Goal: Task Accomplishment & Management: Manage account settings

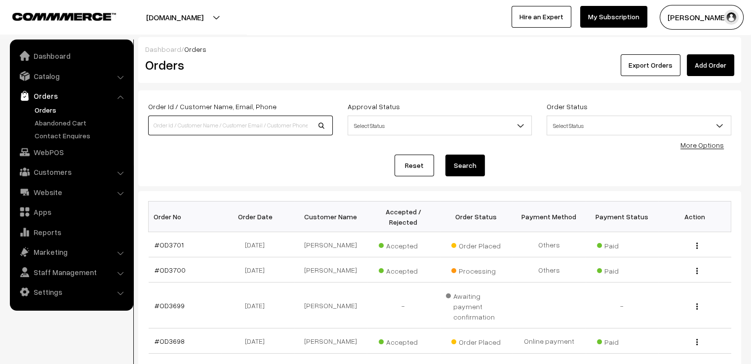
click at [240, 124] on input at bounding box center [240, 126] width 185 height 20
type input "3685"
click at [445, 155] on button "Search" at bounding box center [464, 166] width 39 height 22
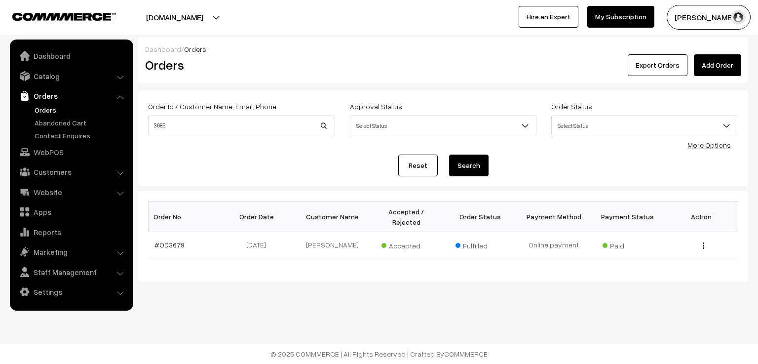
drag, startPoint x: 192, startPoint y: 118, endPoint x: 153, endPoint y: 125, distance: 39.6
click at [153, 125] on div "Order Id / Customer Name, Email, Phone 3685" at bounding box center [241, 117] width 187 height 35
drag, startPoint x: 183, startPoint y: 125, endPoint x: 111, endPoint y: 125, distance: 72.1
click at [111, 125] on body "Thank you for showing interest. Our team will call you shortly. Close varnambya…" at bounding box center [379, 182] width 758 height 364
type input "od3685"
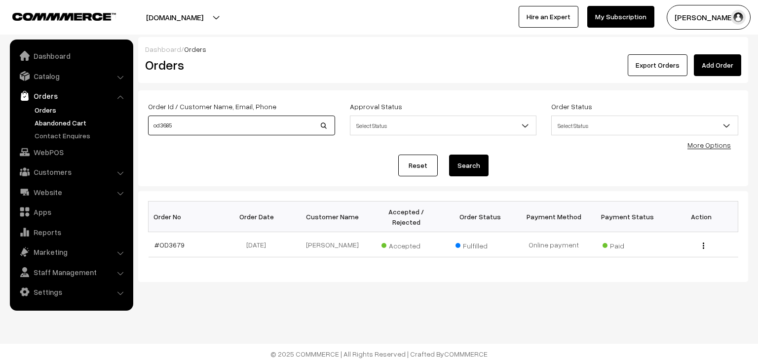
click at [449, 155] on button "Search" at bounding box center [468, 166] width 39 height 22
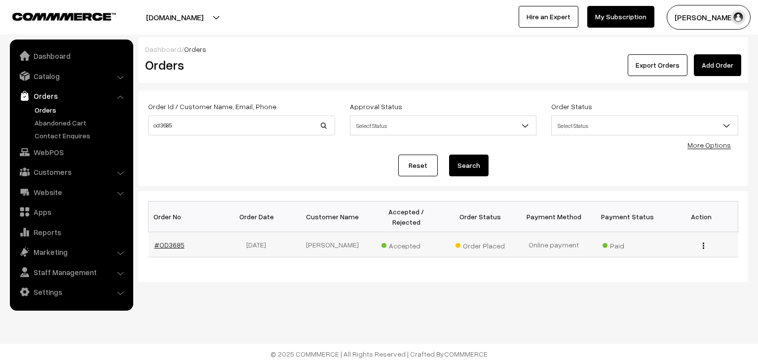
click at [174, 240] on link "#OD3685" at bounding box center [170, 244] width 30 height 8
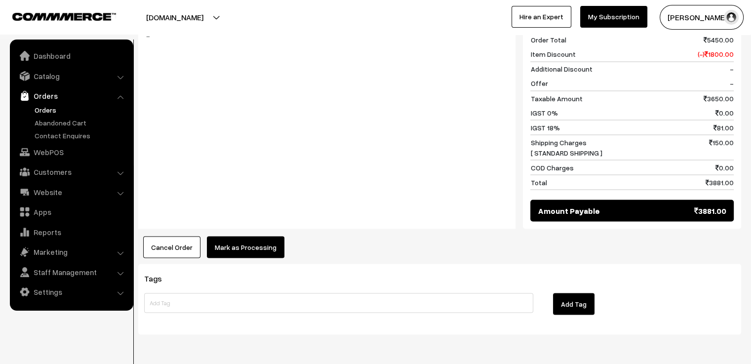
scroll to position [1796, 0]
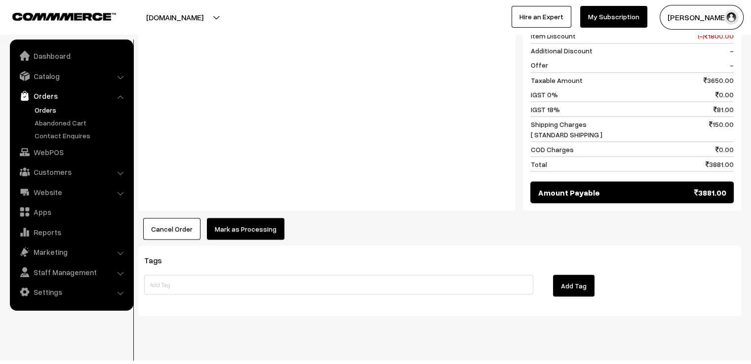
click at [257, 218] on button "Mark as Processing" at bounding box center [246, 229] width 78 height 22
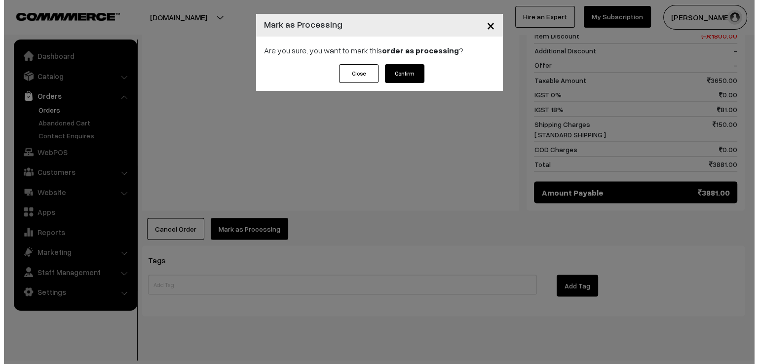
scroll to position [1813, 0]
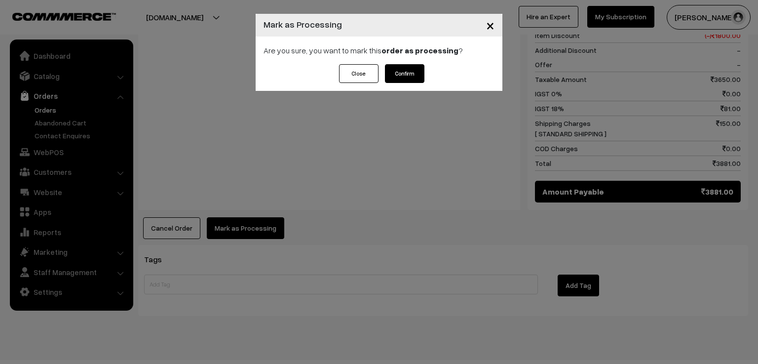
click at [407, 74] on button "Confirm" at bounding box center [404, 73] width 39 height 19
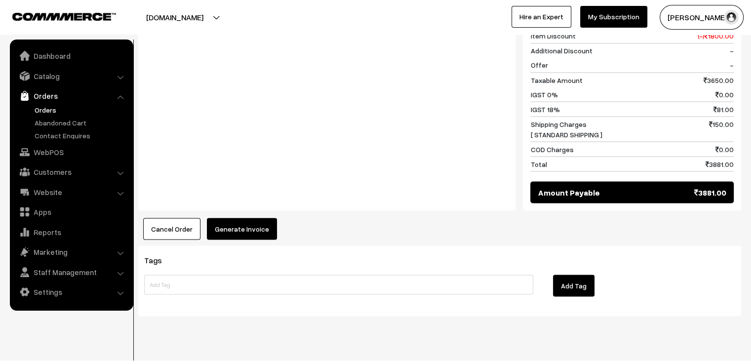
click at [255, 218] on button "Generate Invoice" at bounding box center [242, 229] width 70 height 22
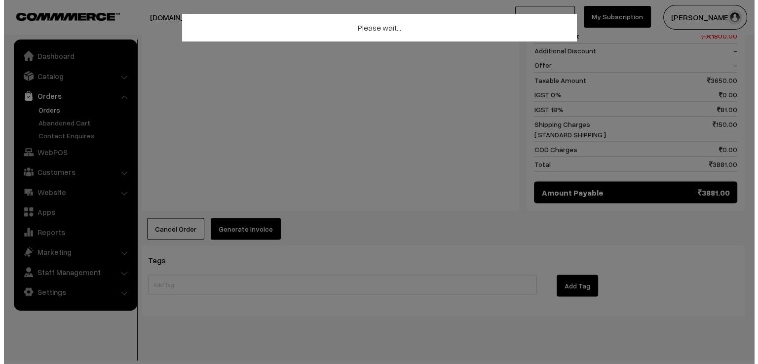
scroll to position [1813, 0]
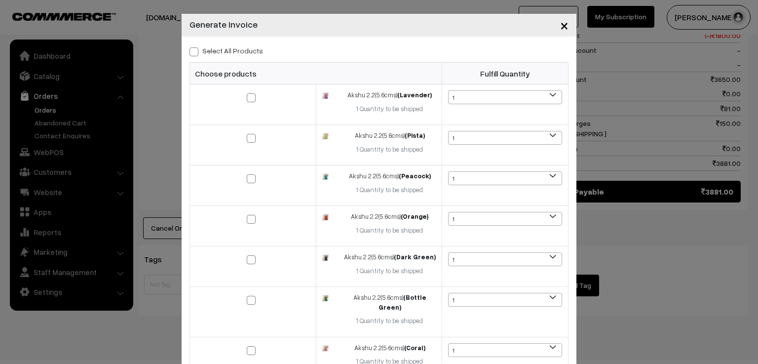
click at [226, 52] on label "Select All Products" at bounding box center [227, 50] width 74 height 10
click at [196, 52] on input "Select All Products" at bounding box center [193, 50] width 6 height 6
checkbox input "true"
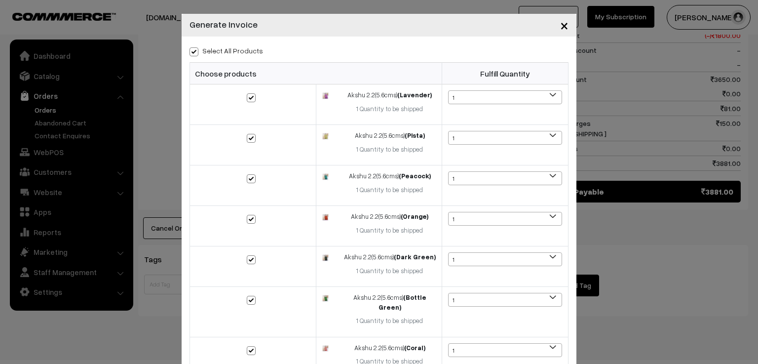
checkbox input "true"
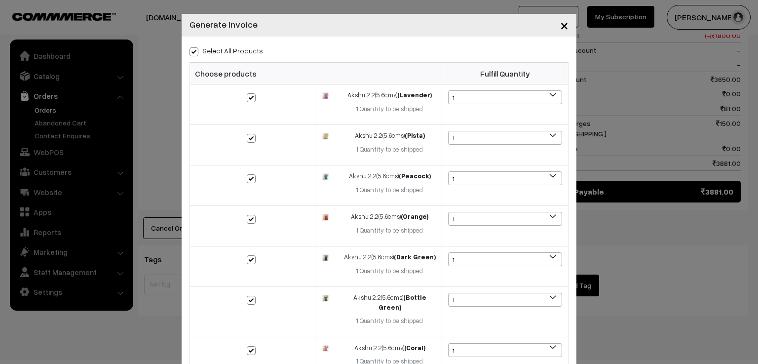
checkbox input "true"
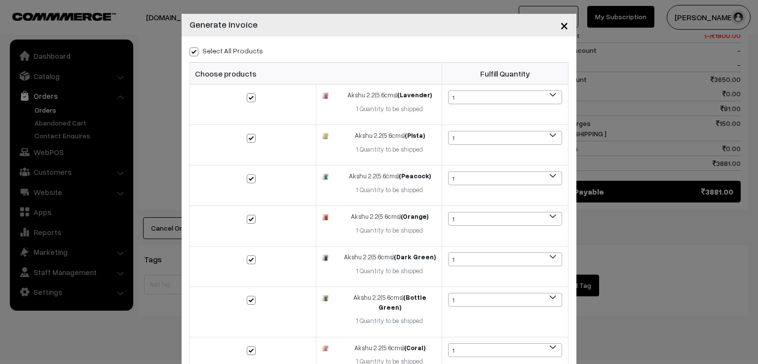
checkbox input "true"
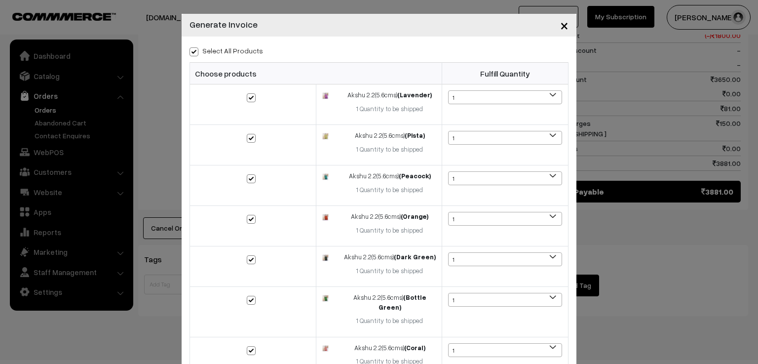
checkbox input "true"
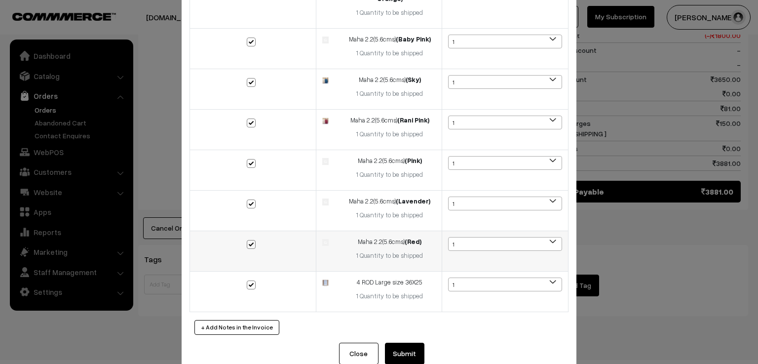
scroll to position [652, 0]
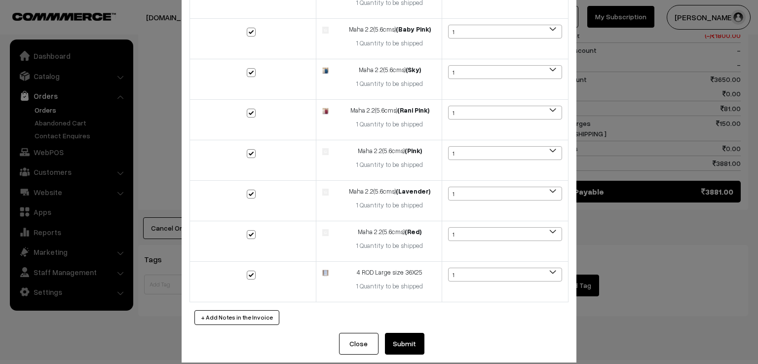
click at [405, 336] on button "Submit" at bounding box center [404, 344] width 39 height 22
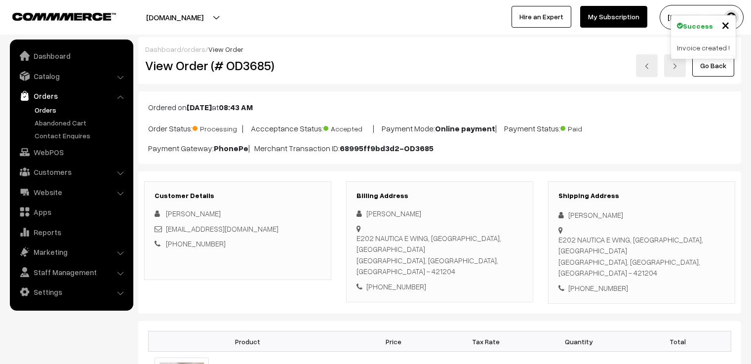
scroll to position [1795, 0]
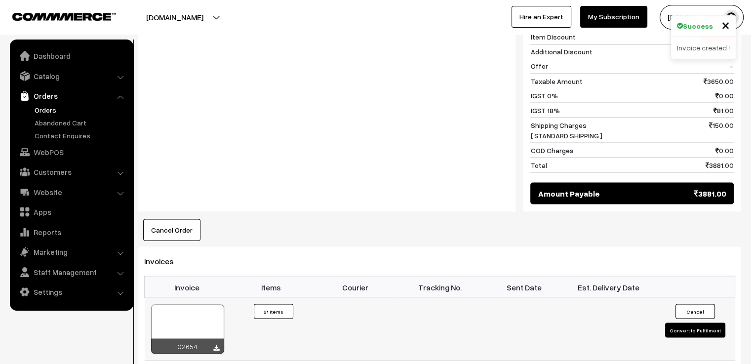
click at [690, 322] on button "Convert to Fulfilment" at bounding box center [695, 329] width 60 height 15
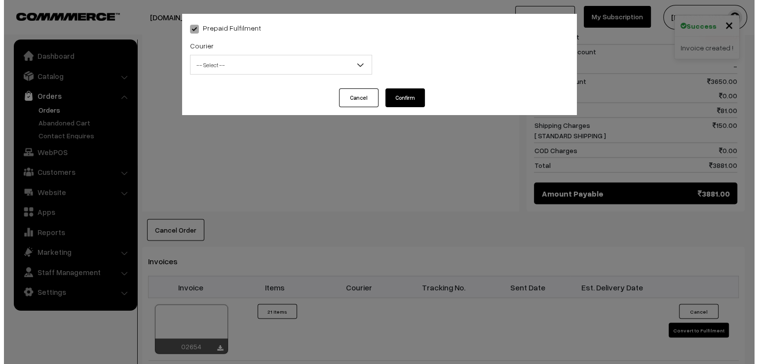
scroll to position [1812, 0]
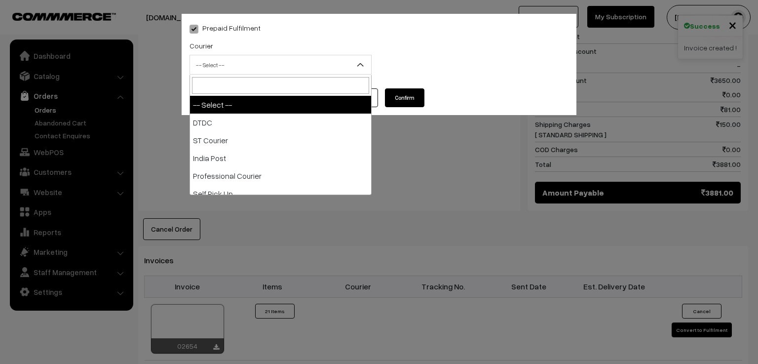
click at [254, 66] on span "-- Select --" at bounding box center [280, 64] width 181 height 17
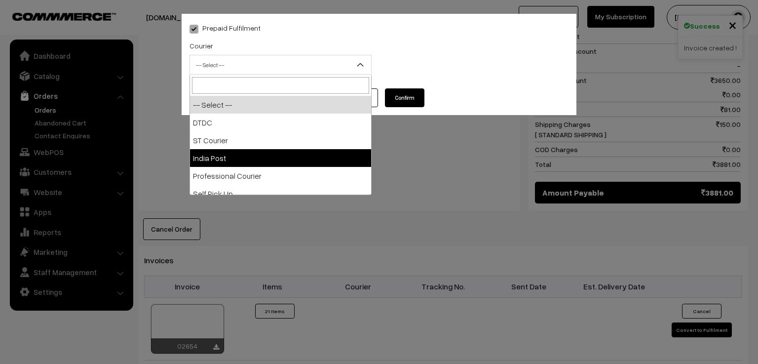
select select "3"
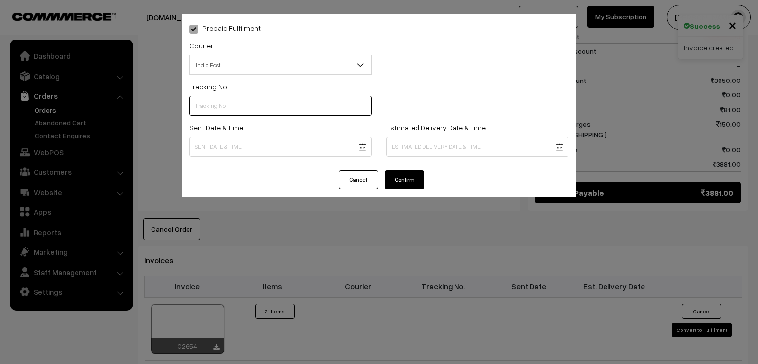
click at [278, 104] on input "text" at bounding box center [281, 106] width 182 height 20
type input "c"
type input "CT389105042IN"
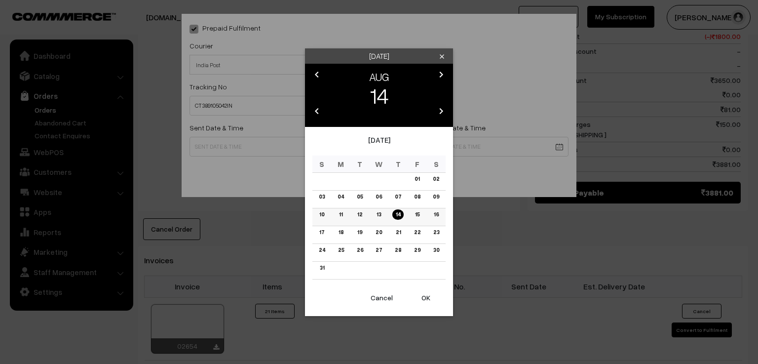
click at [399, 213] on link "14" at bounding box center [397, 214] width 11 height 10
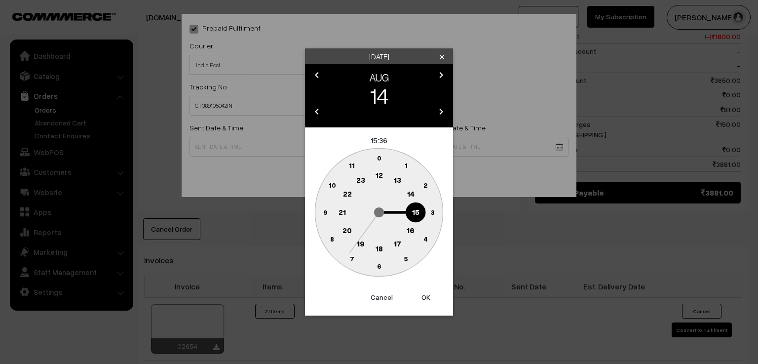
click at [412, 192] on text "14" at bounding box center [410, 193] width 7 height 9
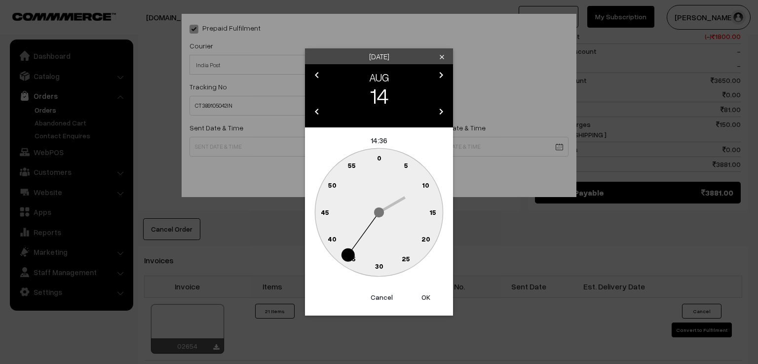
click at [434, 211] on text "15" at bounding box center [433, 212] width 7 height 8
type input "14-08-2025 14:15"
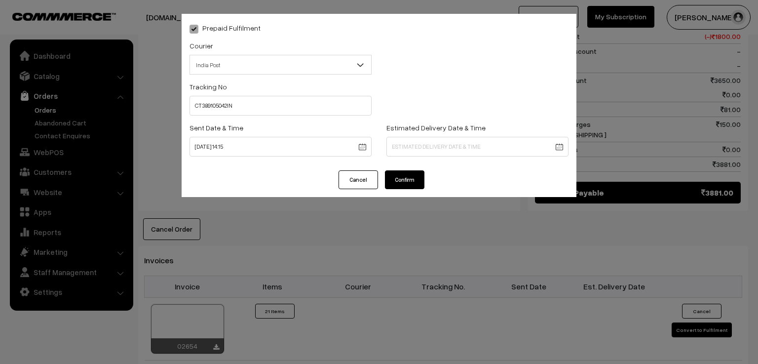
click at [415, 179] on button "Confirm" at bounding box center [404, 179] width 39 height 19
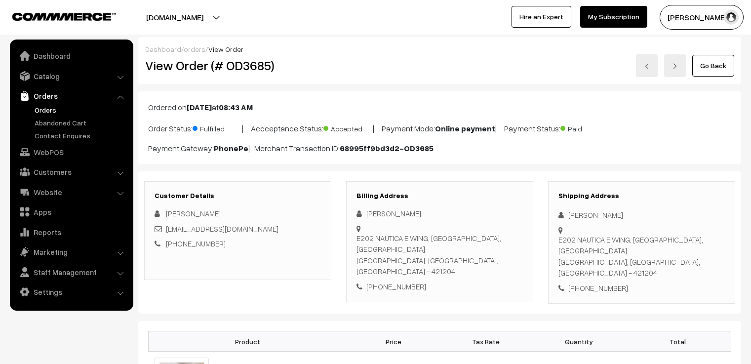
scroll to position [1775, 0]
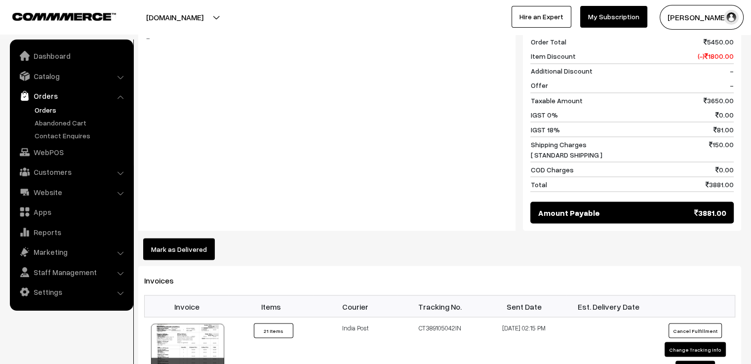
drag, startPoint x: 714, startPoint y: 129, endPoint x: 735, endPoint y: 130, distance: 20.7
click at [735, 130] on div "Summary Order Total 5450.00 Item Discount (-) 1800.00 Additional Discount - Off…" at bounding box center [632, 120] width 218 height 222
click at [287, 180] on div "Notes -" at bounding box center [326, 120] width 377 height 222
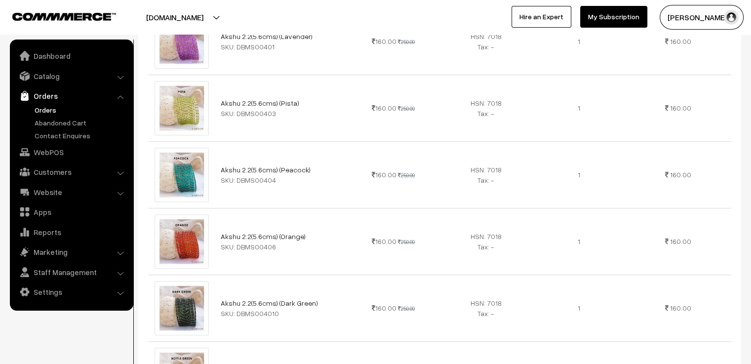
scroll to position [0, 0]
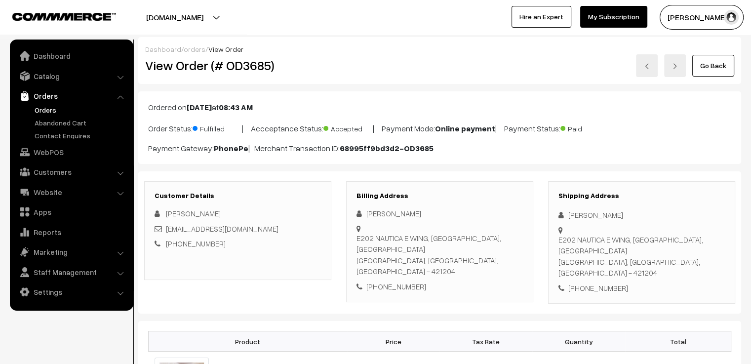
click at [709, 71] on link "Go Back" at bounding box center [713, 66] width 42 height 22
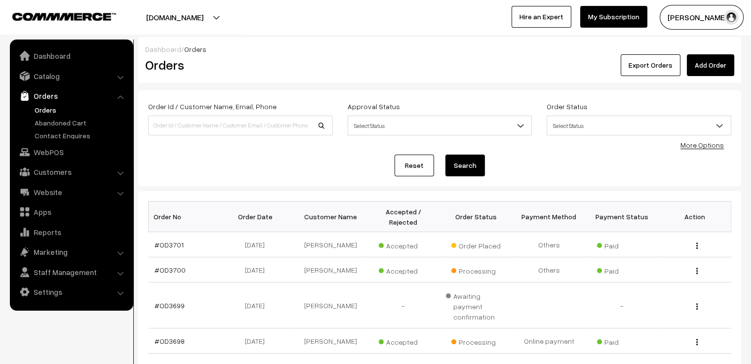
click at [486, 119] on span "Select Status" at bounding box center [440, 125] width 184 height 17
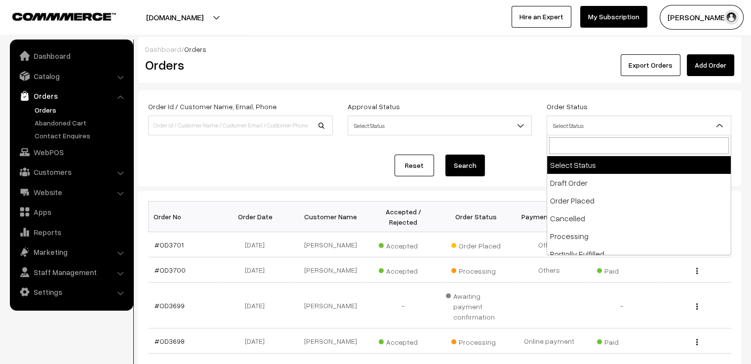
click at [606, 121] on span "Select Status" at bounding box center [639, 125] width 184 height 17
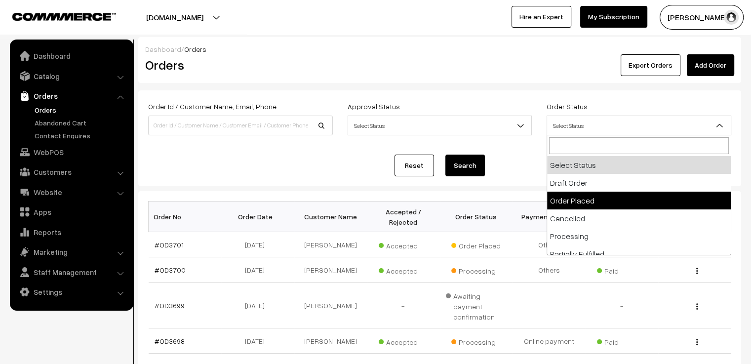
select select "2"
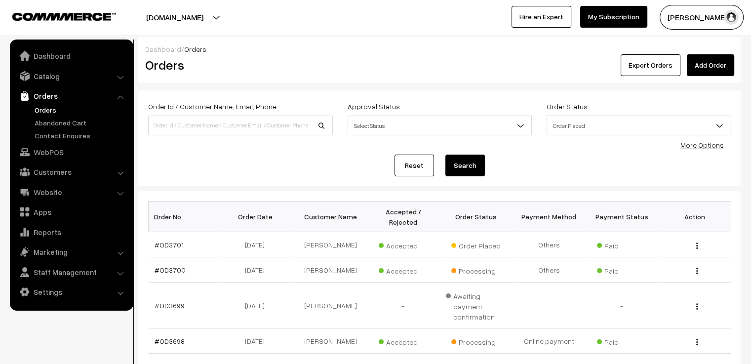
click at [470, 165] on button "Search" at bounding box center [464, 166] width 39 height 22
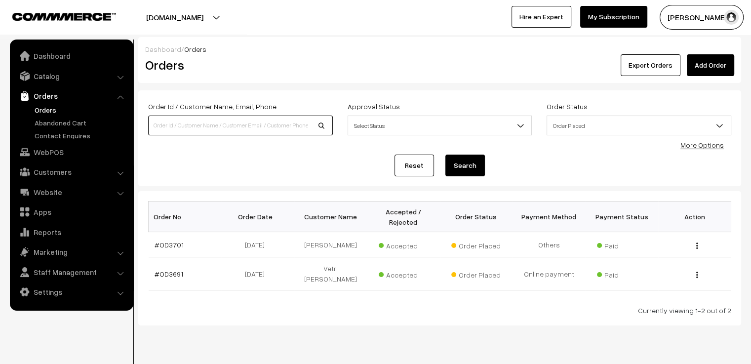
click at [251, 121] on input at bounding box center [240, 126] width 185 height 20
type input "[PERSON_NAME]"
click at [42, 79] on link "Catalog" at bounding box center [70, 76] width 117 height 18
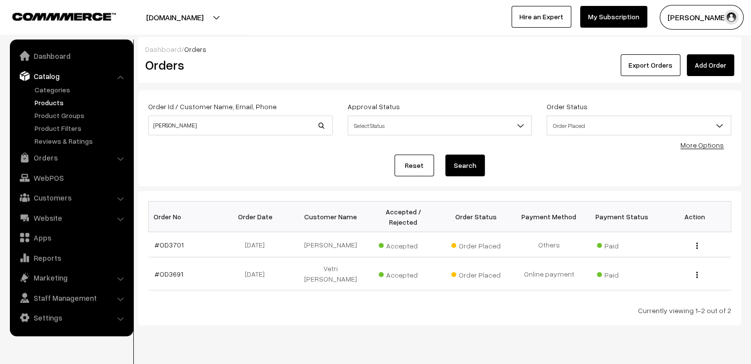
click at [51, 101] on link "Products" at bounding box center [81, 102] width 98 height 10
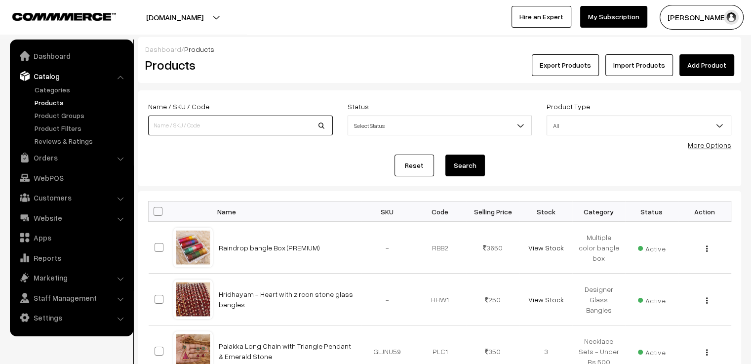
click at [167, 128] on input at bounding box center [240, 126] width 185 height 20
type input "[PERSON_NAME]"
click at [445, 155] on button "Search" at bounding box center [464, 166] width 39 height 22
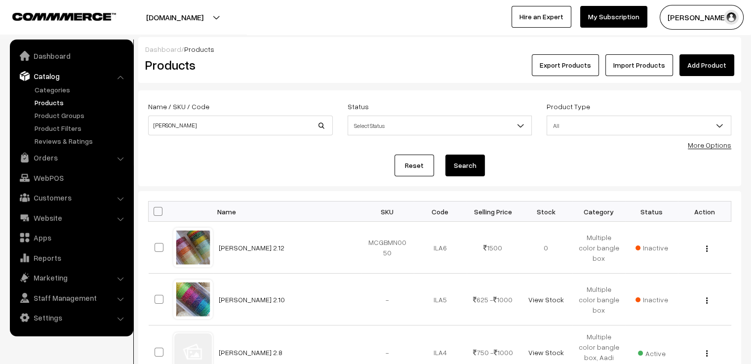
scroll to position [49, 0]
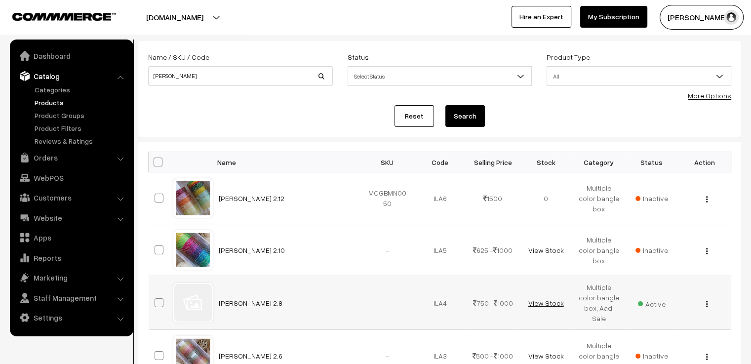
click at [543, 303] on link "View Stock" at bounding box center [546, 303] width 36 height 8
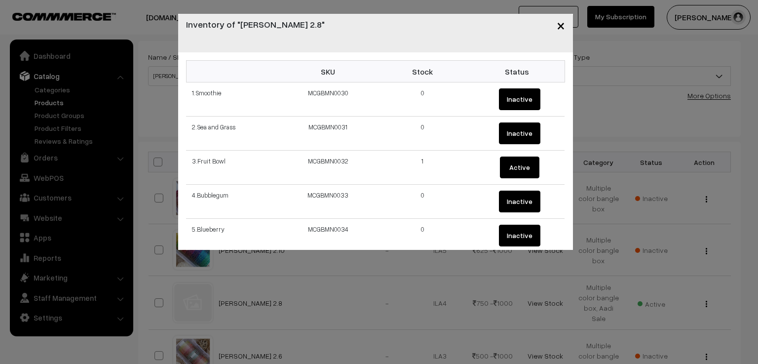
click at [565, 28] on button "×" at bounding box center [561, 25] width 24 height 31
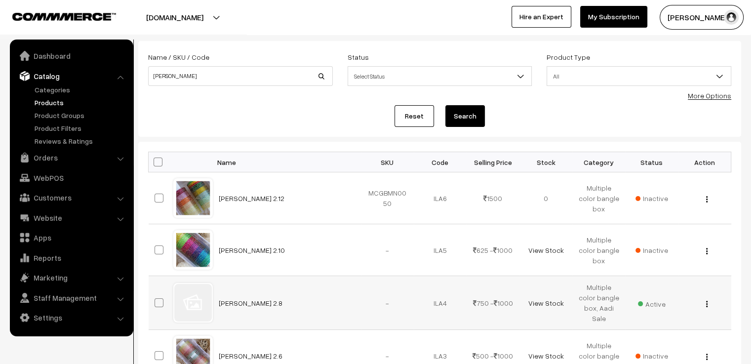
click at [162, 305] on label at bounding box center [161, 303] width 12 height 12
click at [160, 303] on span at bounding box center [159, 302] width 9 height 9
click at [156, 300] on input "checkbox" at bounding box center [153, 296] width 6 height 6
checkbox input "true"
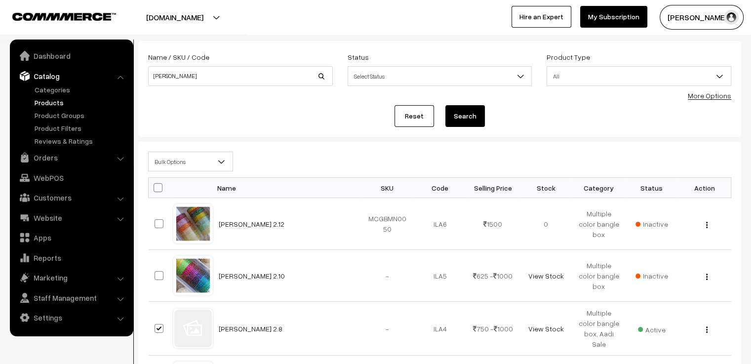
scroll to position [99, 0]
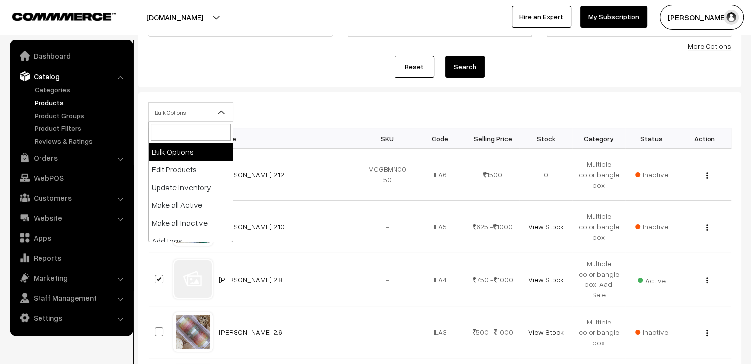
click at [215, 112] on span "Bulk Options" at bounding box center [191, 112] width 84 height 17
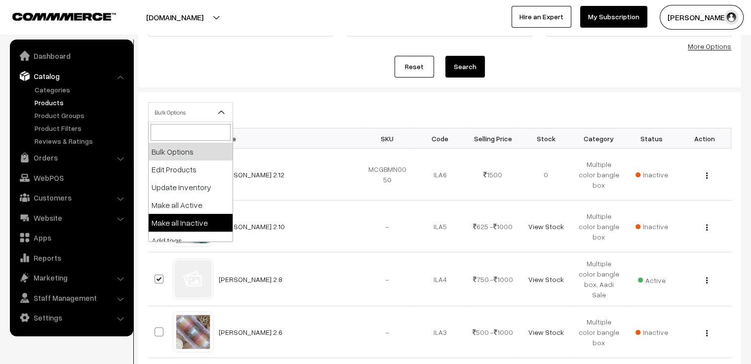
select select "inactive"
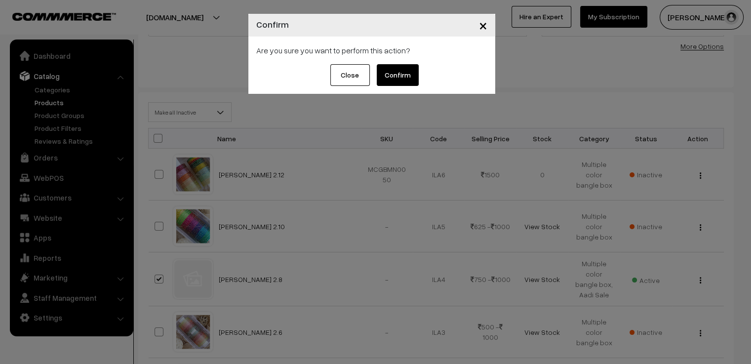
click at [385, 73] on button "Confirm" at bounding box center [398, 75] width 42 height 22
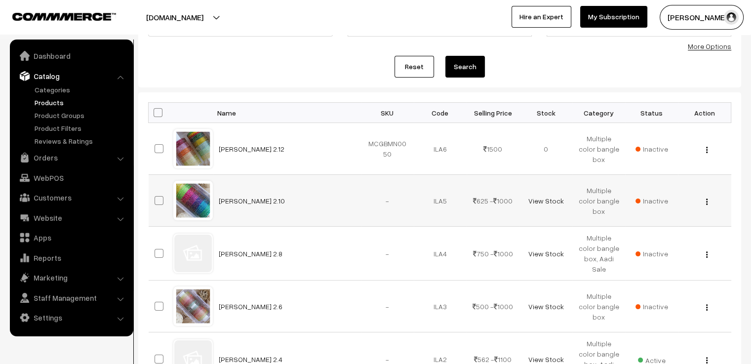
scroll to position [197, 0]
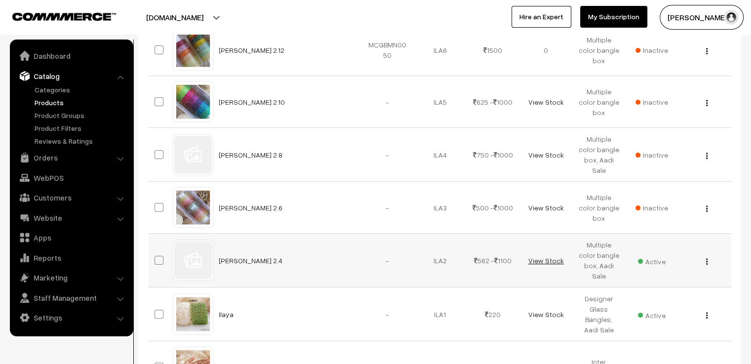
click at [546, 256] on link "View Stock" at bounding box center [546, 260] width 36 height 8
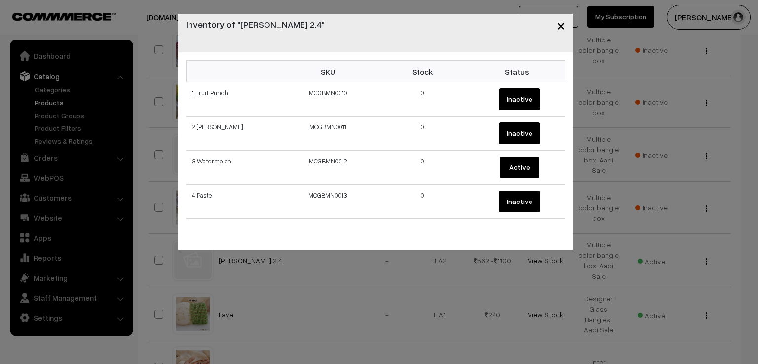
click at [557, 24] on span "×" at bounding box center [561, 25] width 8 height 18
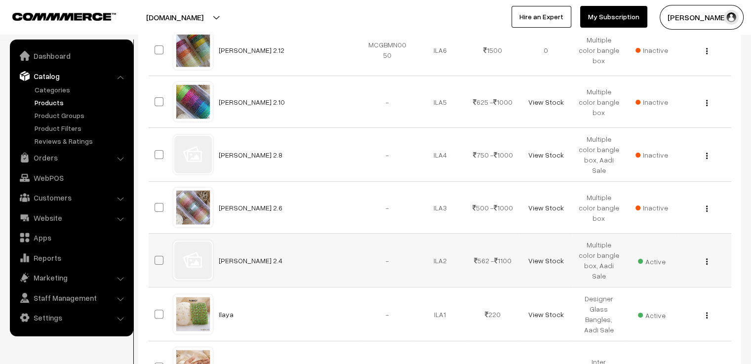
click at [707, 258] on button "button" at bounding box center [706, 261] width 2 height 8
click at [159, 257] on span at bounding box center [159, 260] width 9 height 9
click at [156, 257] on input "checkbox" at bounding box center [153, 254] width 6 height 6
checkbox input "true"
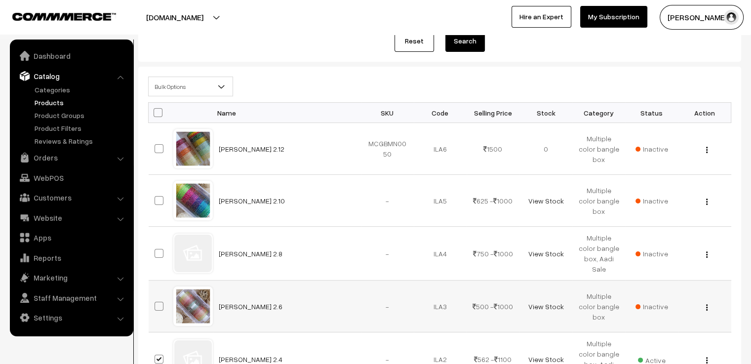
scroll to position [75, 0]
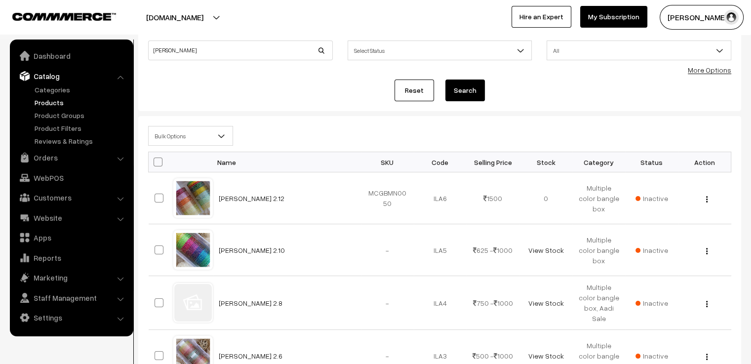
click at [220, 132] on b at bounding box center [222, 136] width 10 height 10
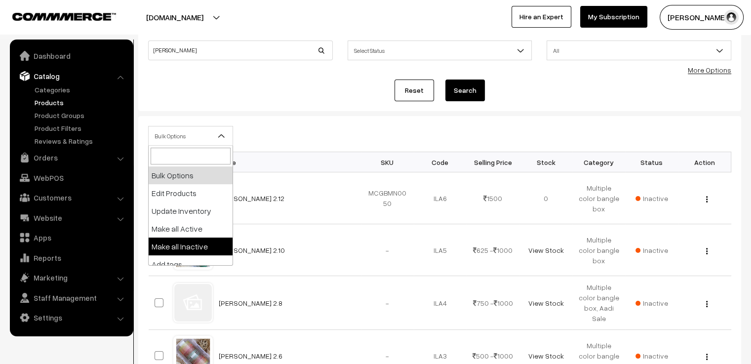
select select "inactive"
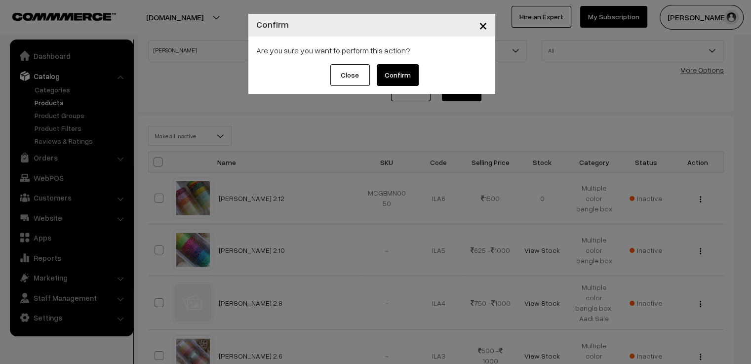
click at [395, 71] on button "Confirm" at bounding box center [398, 75] width 42 height 22
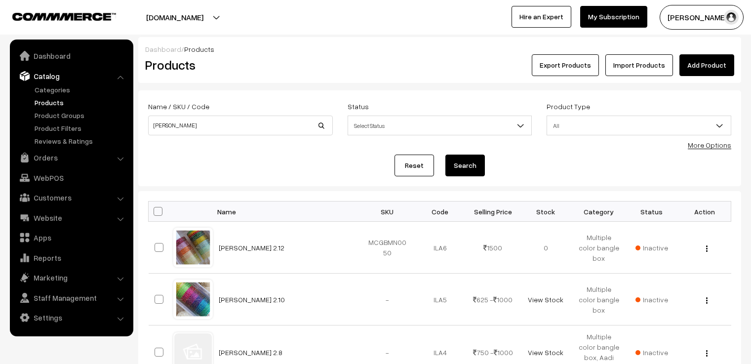
scroll to position [75, 0]
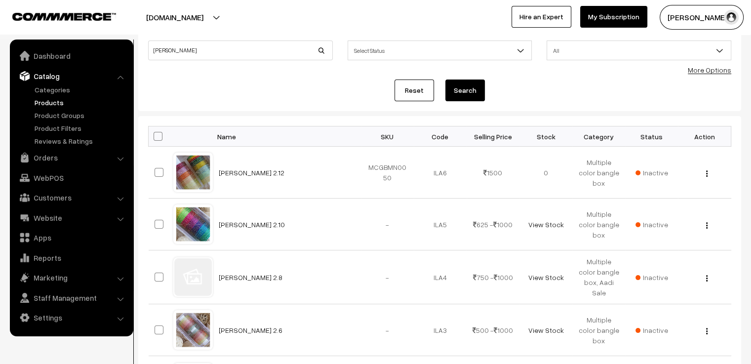
click at [303, 88] on div "Reset Search" at bounding box center [439, 90] width 583 height 22
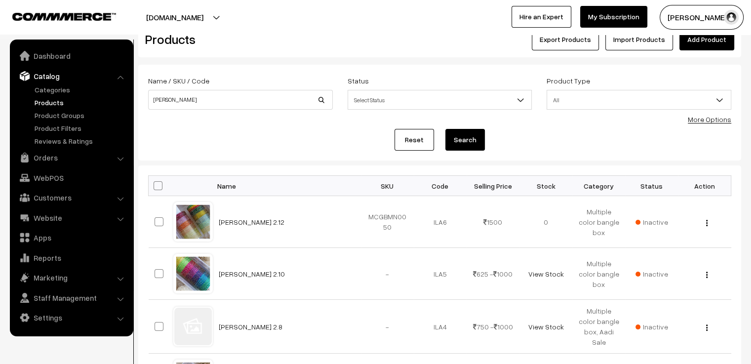
scroll to position [0, 0]
